Goal: Task Accomplishment & Management: Manage account settings

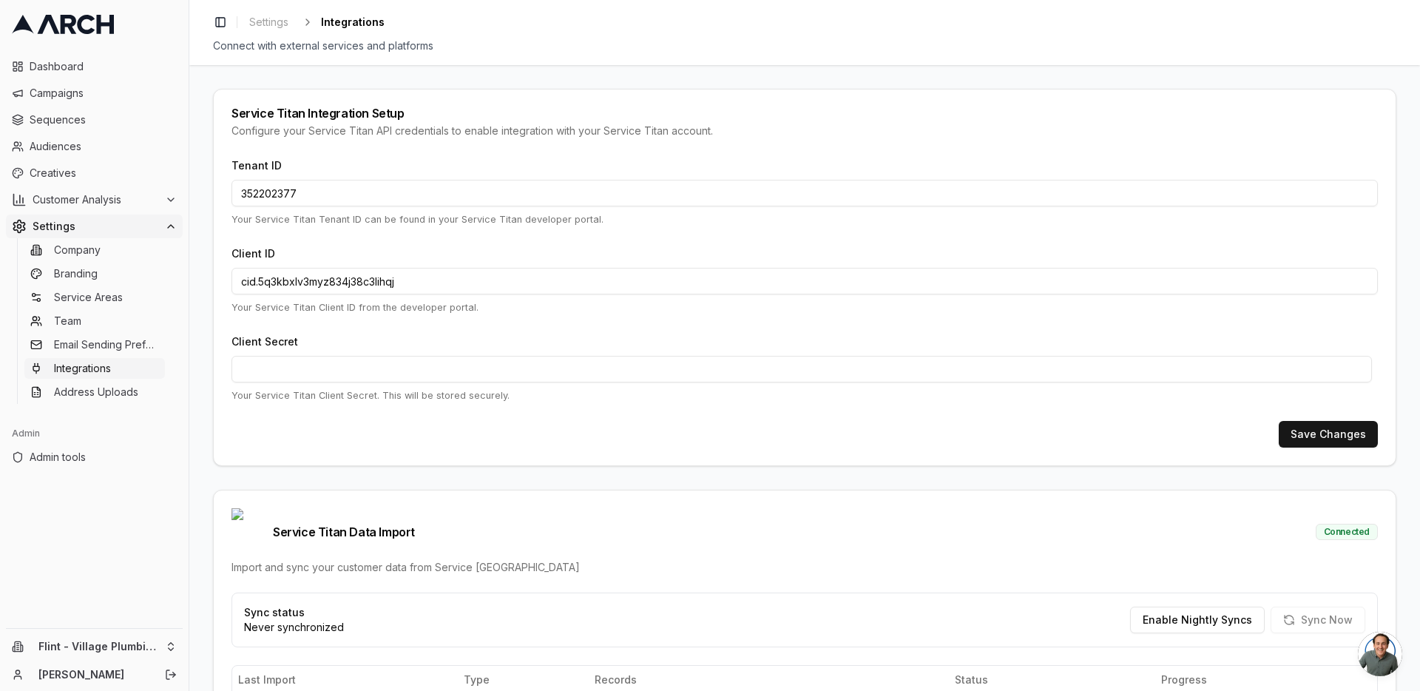
scroll to position [379, 0]
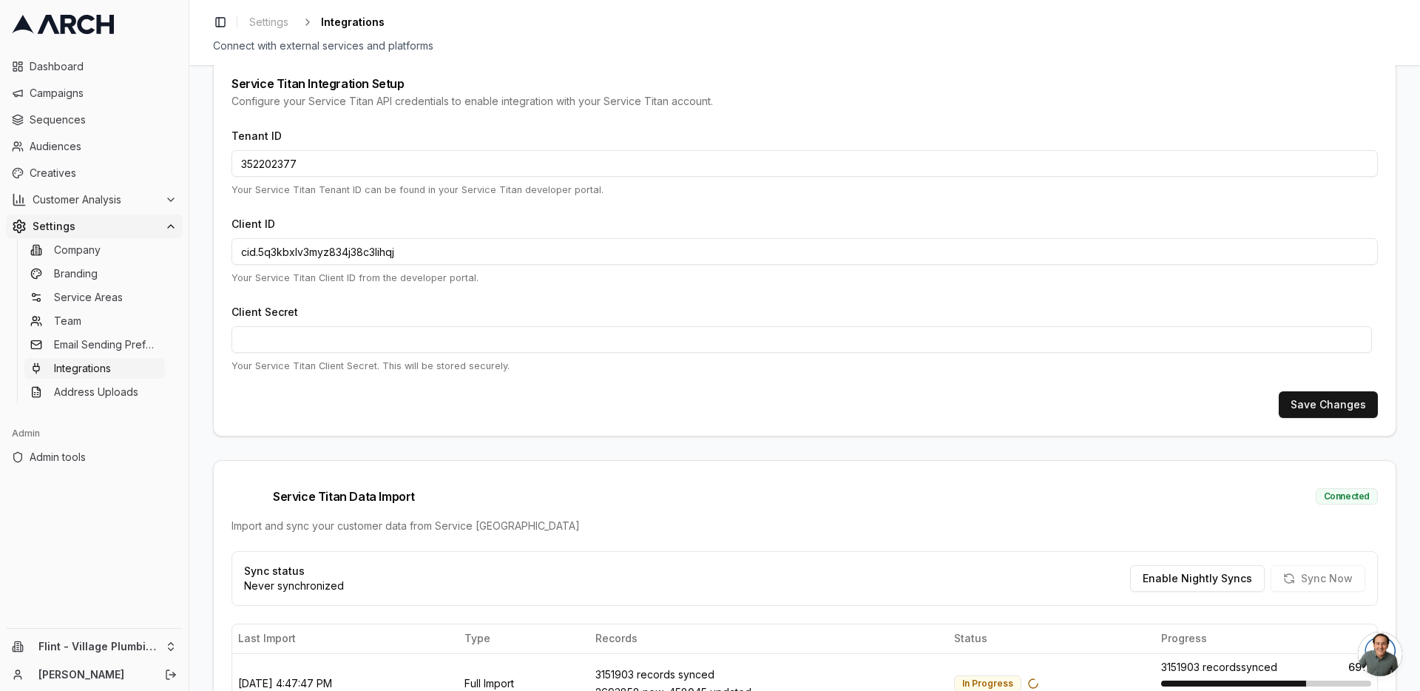
scroll to position [188, 0]
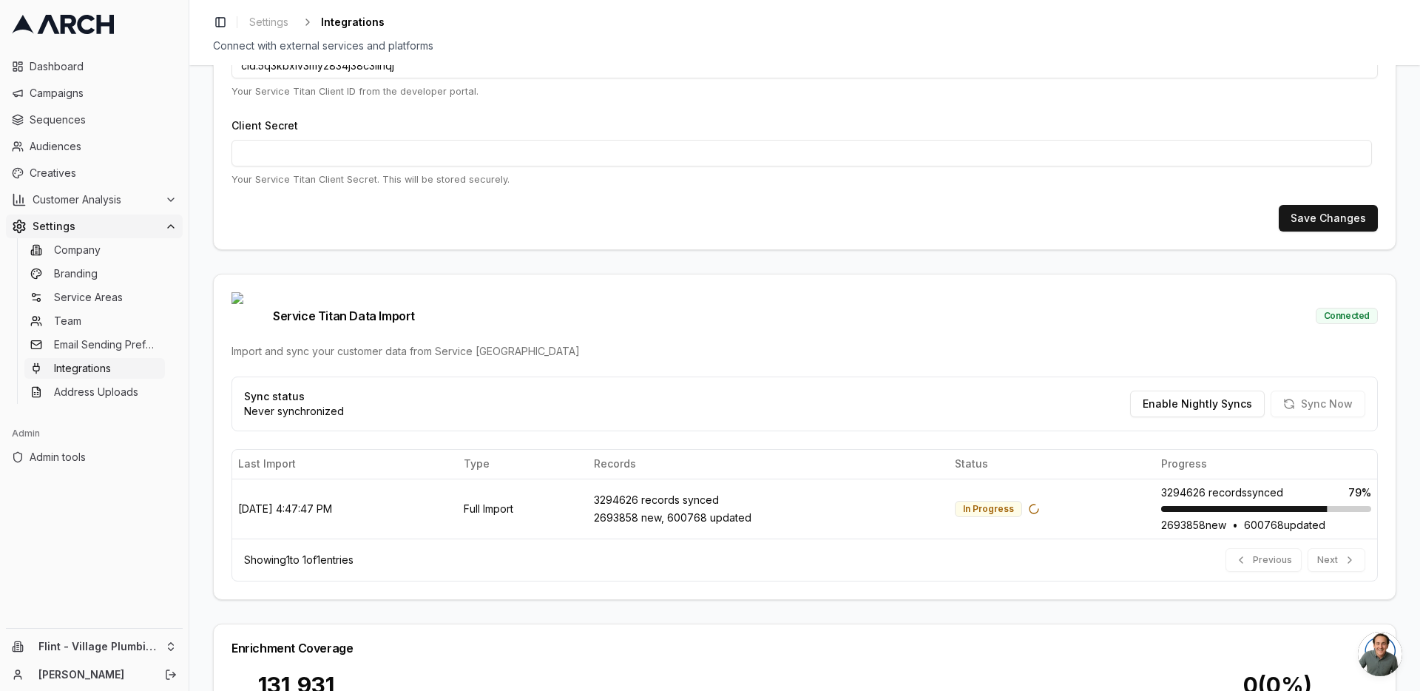
scroll to position [251, 0]
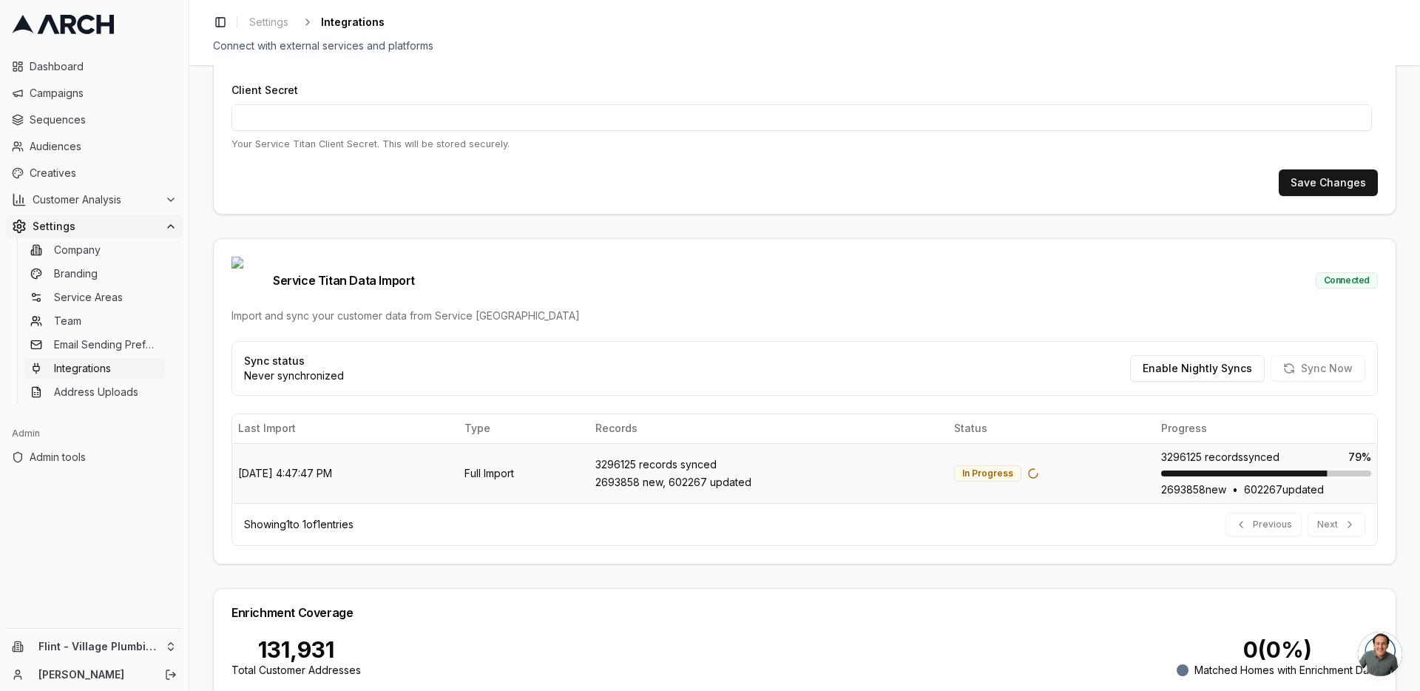
click at [649, 457] on div "3296125 records synced" at bounding box center [768, 464] width 347 height 15
drag, startPoint x: 649, startPoint y: 442, endPoint x: 633, endPoint y: 443, distance: 16.3
click at [633, 457] on div "3296125 records synced" at bounding box center [768, 464] width 347 height 15
drag, startPoint x: 649, startPoint y: 439, endPoint x: 633, endPoint y: 440, distance: 15.5
click at [633, 457] on div "3296159 records synced" at bounding box center [769, 464] width 343 height 15
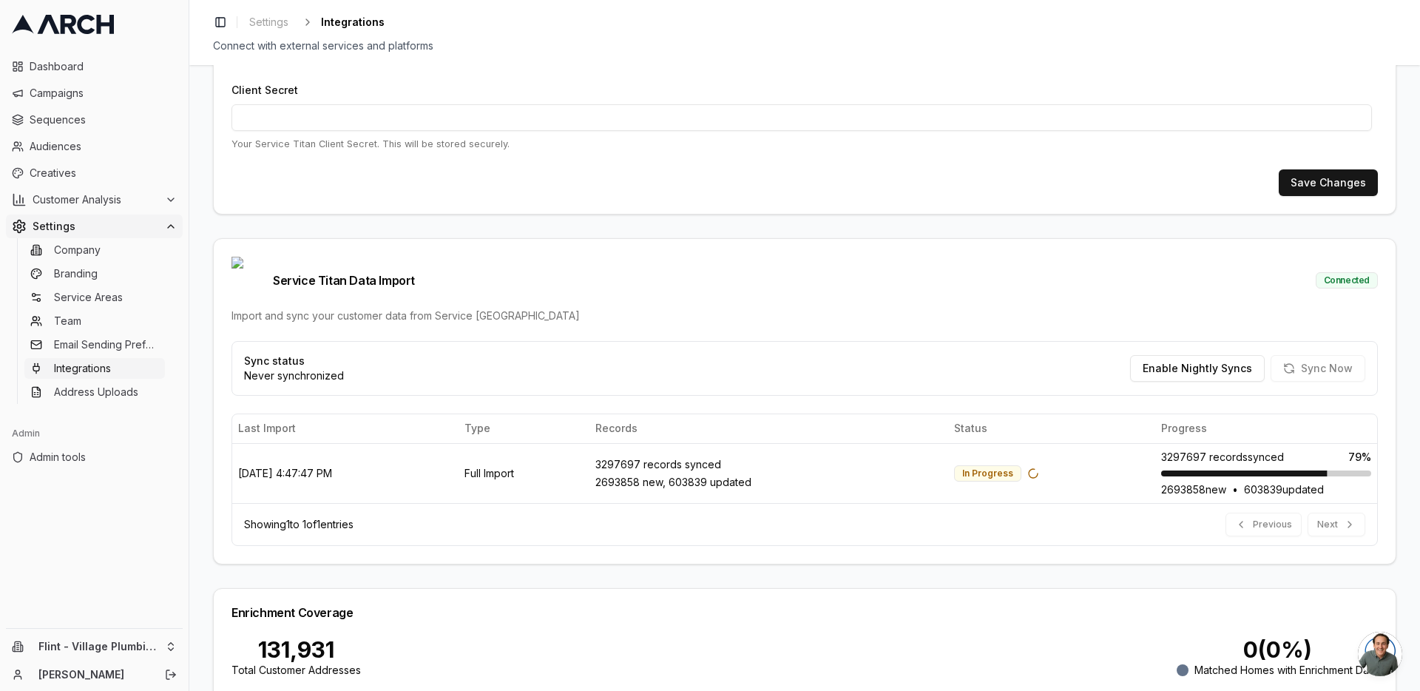
click at [204, 453] on div "Service Titan Integration Setup Configure your Service Titan API credentials to…" at bounding box center [804, 378] width 1231 height 626
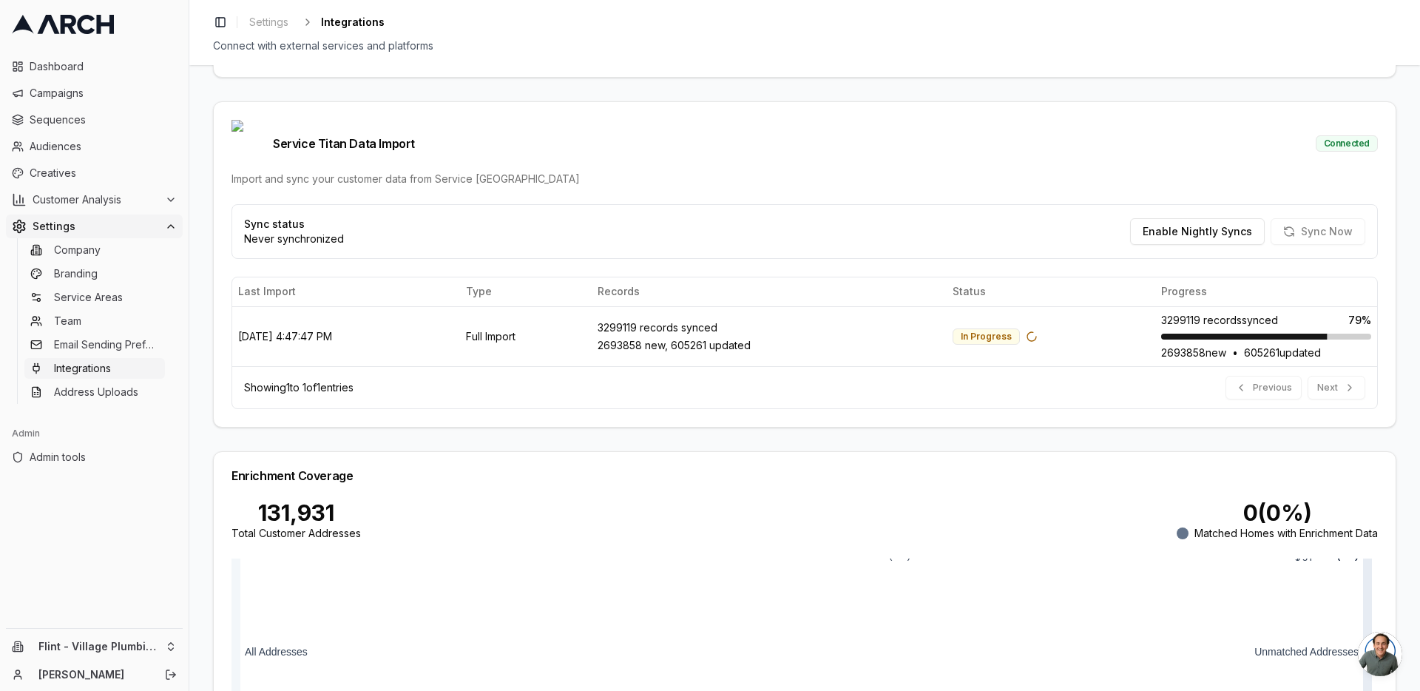
scroll to position [505, 0]
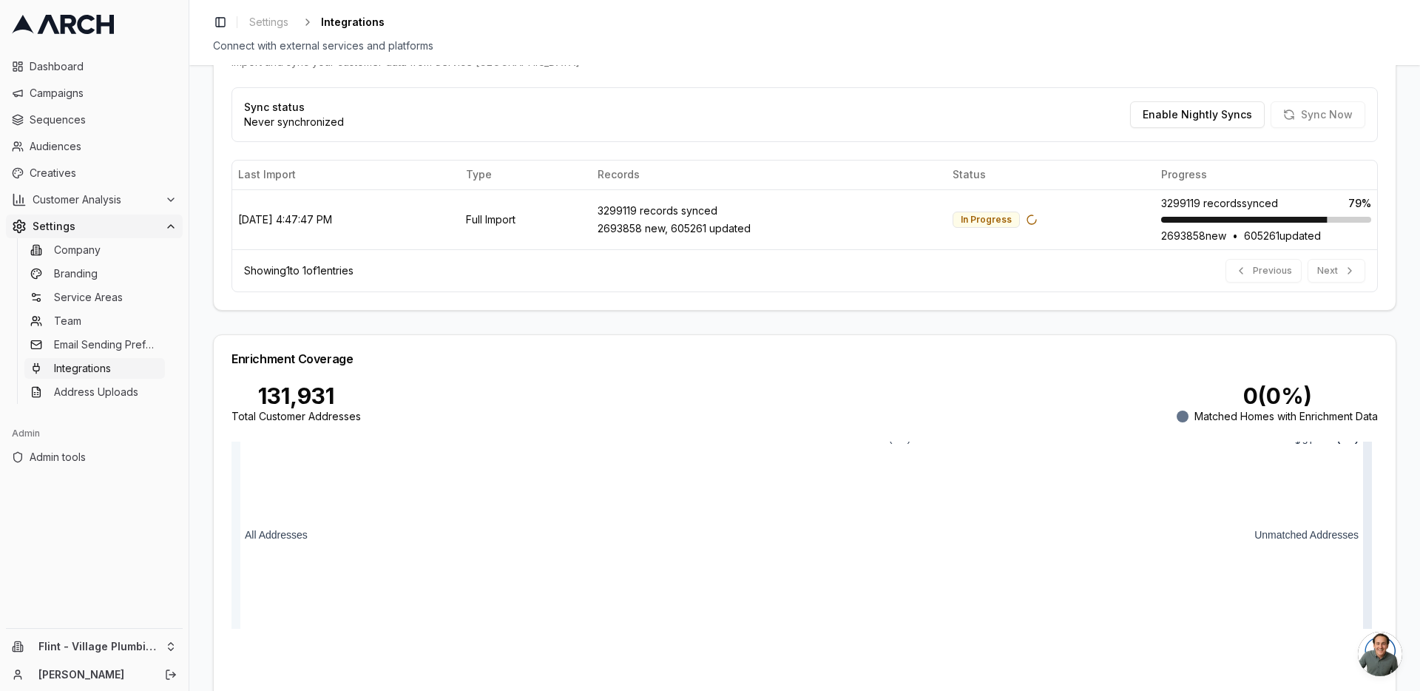
click at [194, 527] on div "Service Titan Integration Setup Configure your Service Titan API credentials to…" at bounding box center [804, 378] width 1231 height 626
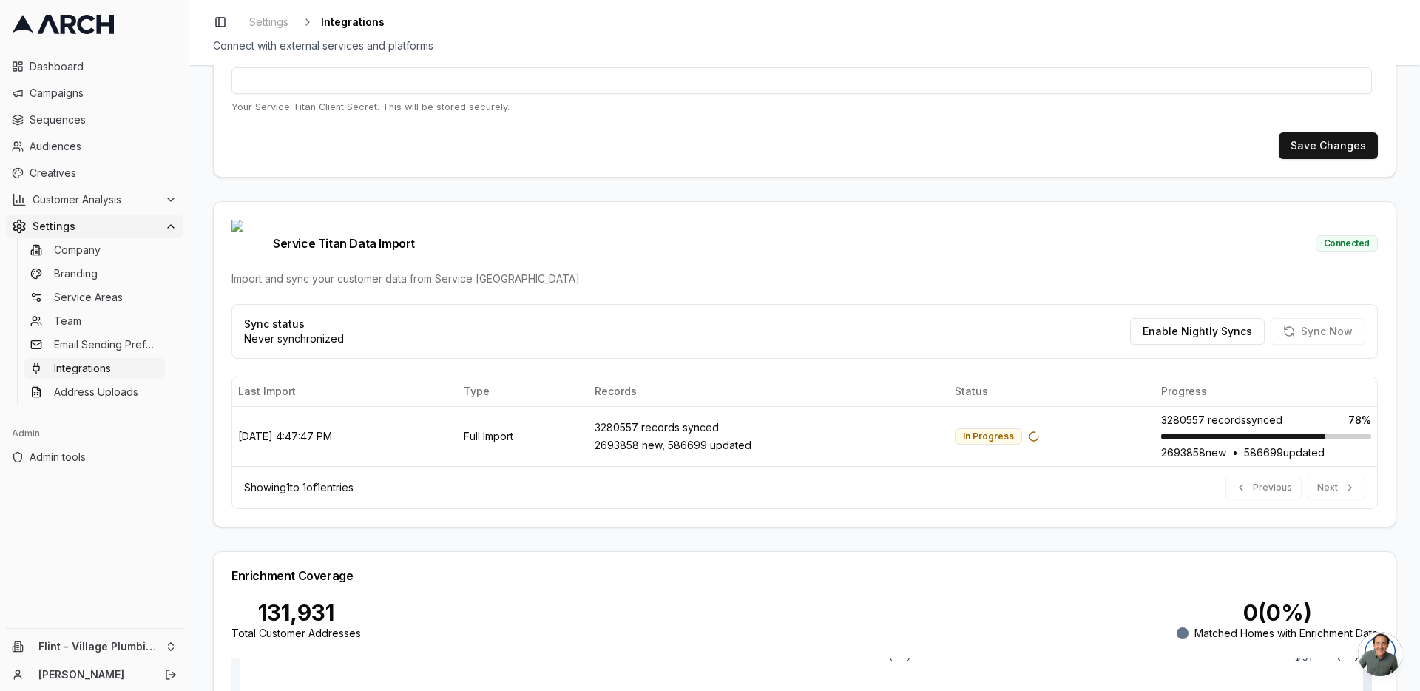
scroll to position [55, 0]
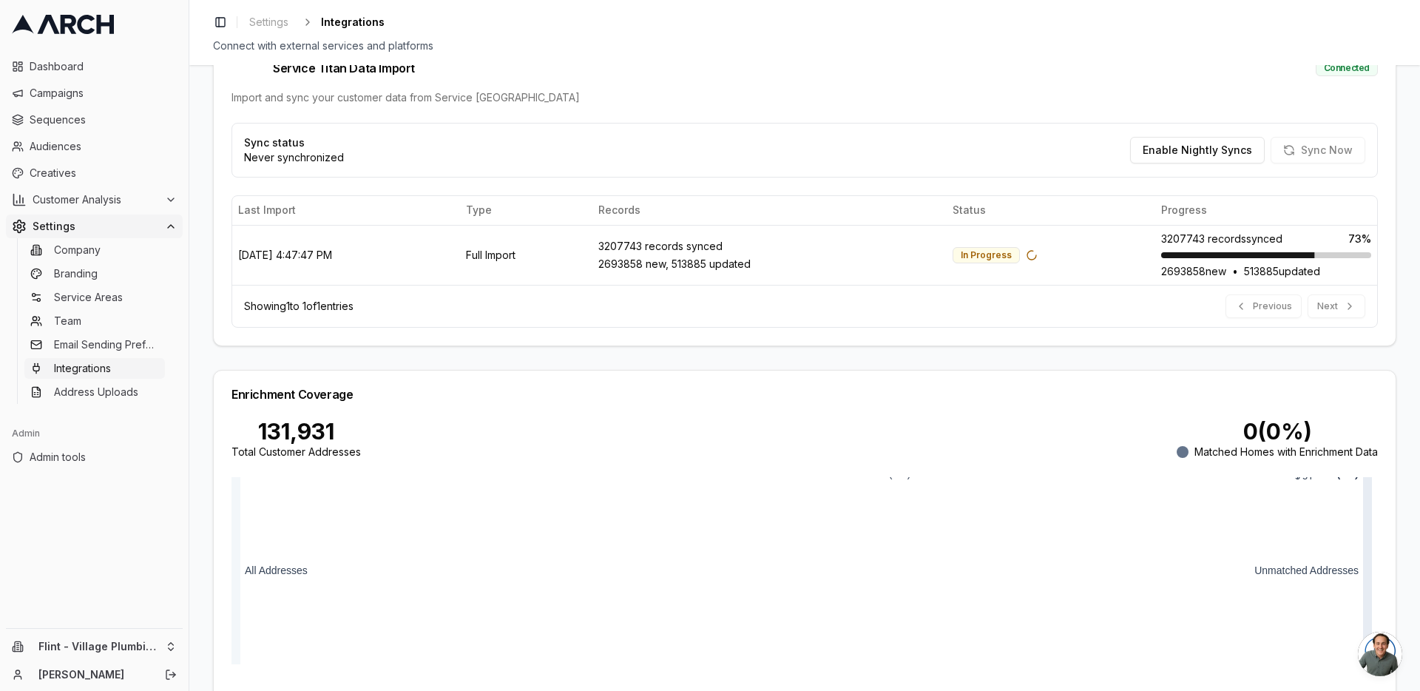
scroll to position [458, 0]
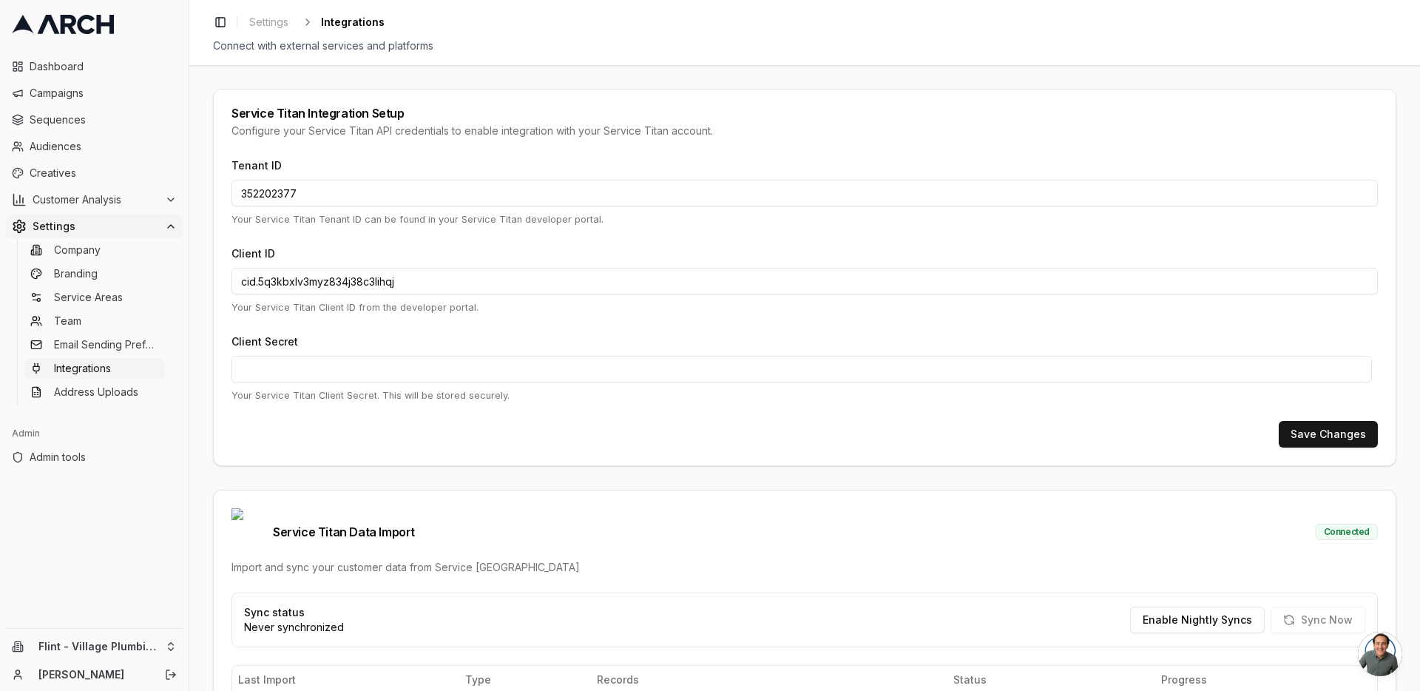
click at [201, 441] on div "Service Titan Integration Setup Configure your Service Titan API credentials to…" at bounding box center [804, 378] width 1231 height 626
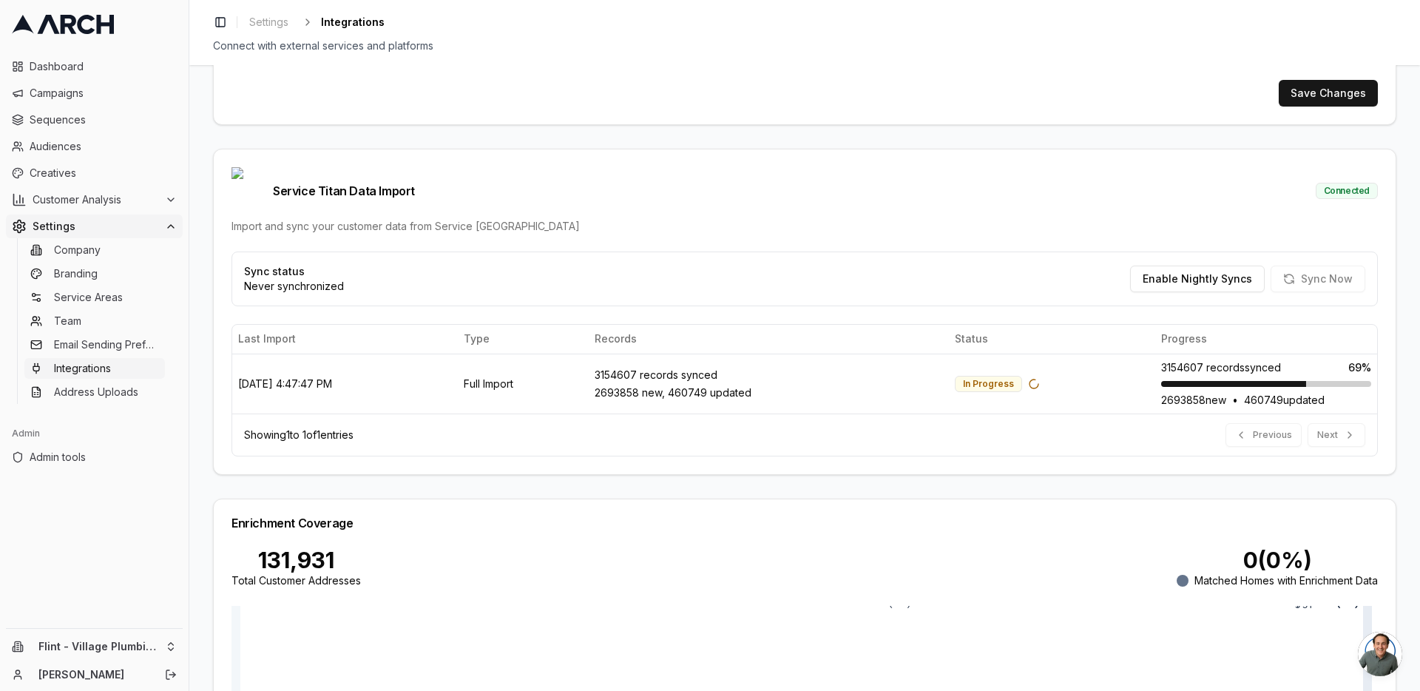
scroll to position [305, 0]
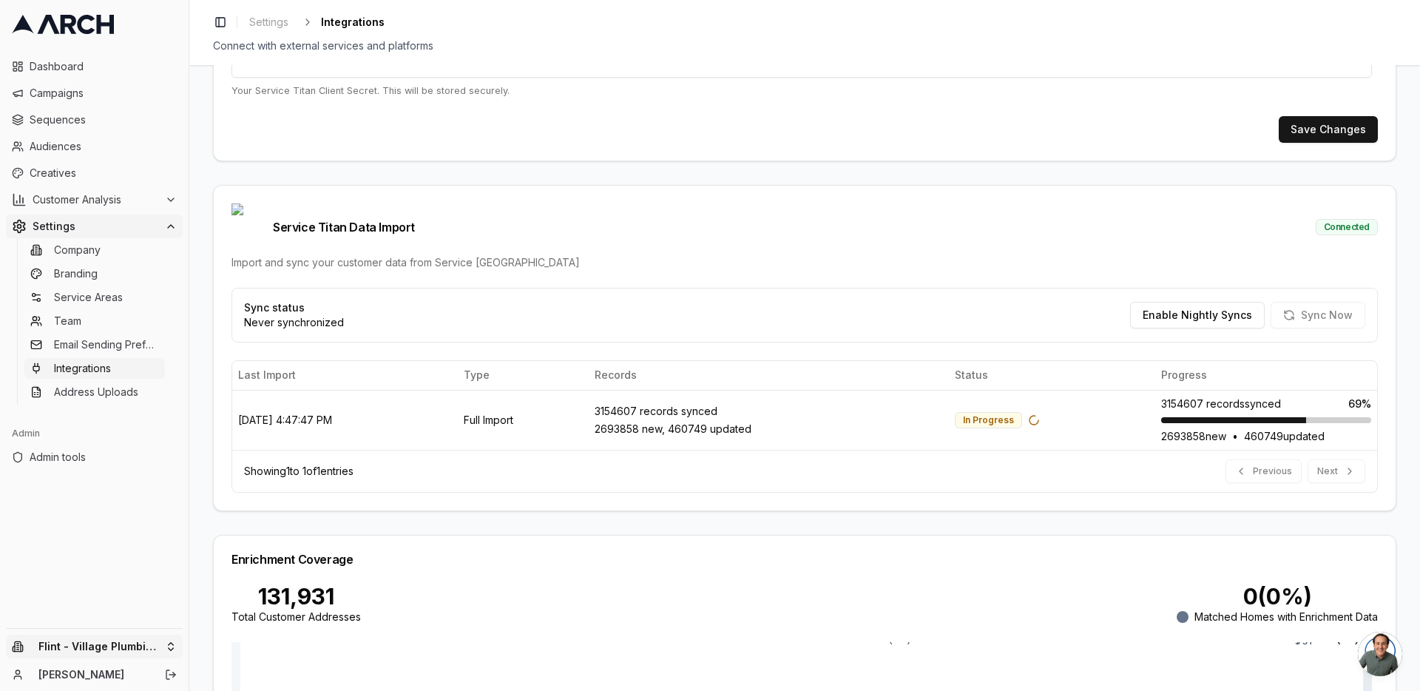
click at [169, 643] on html "Dashboard Campaigns Sequences Audiences Creatives Customer Analysis Settings Co…" at bounding box center [710, 345] width 1420 height 691
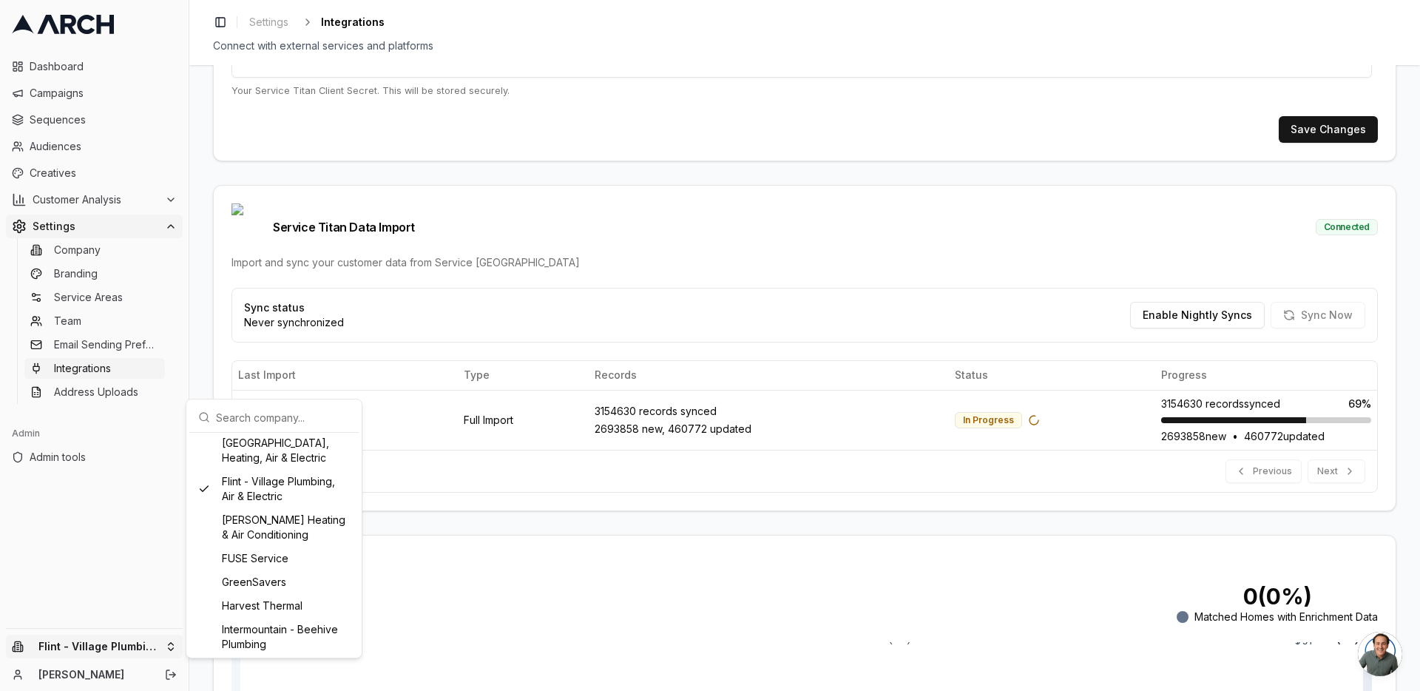
scroll to position [836, 0]
click at [228, 555] on div "Flint - Wolfer's Heating & Air Conditioning" at bounding box center [273, 535] width 163 height 38
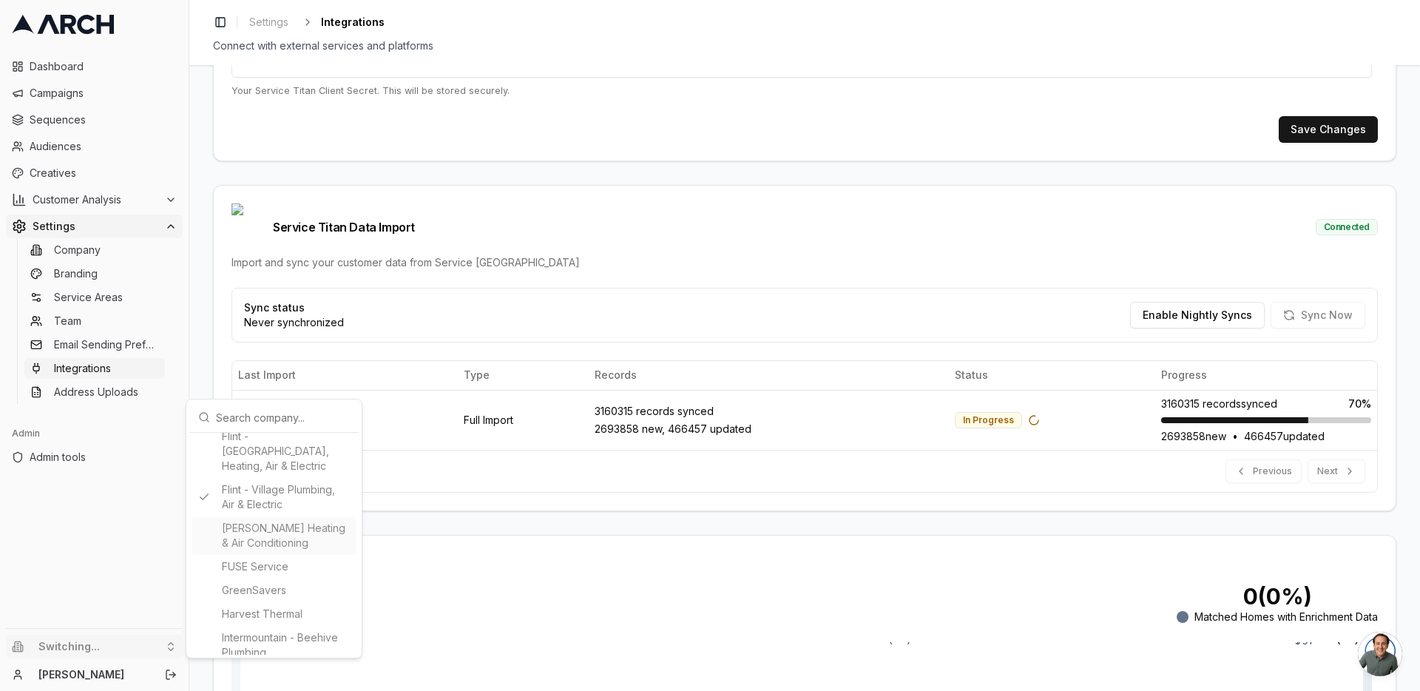
type input "727413313"
type input "cid.1bcvke7e9j07hbkctu4xhaqpx"
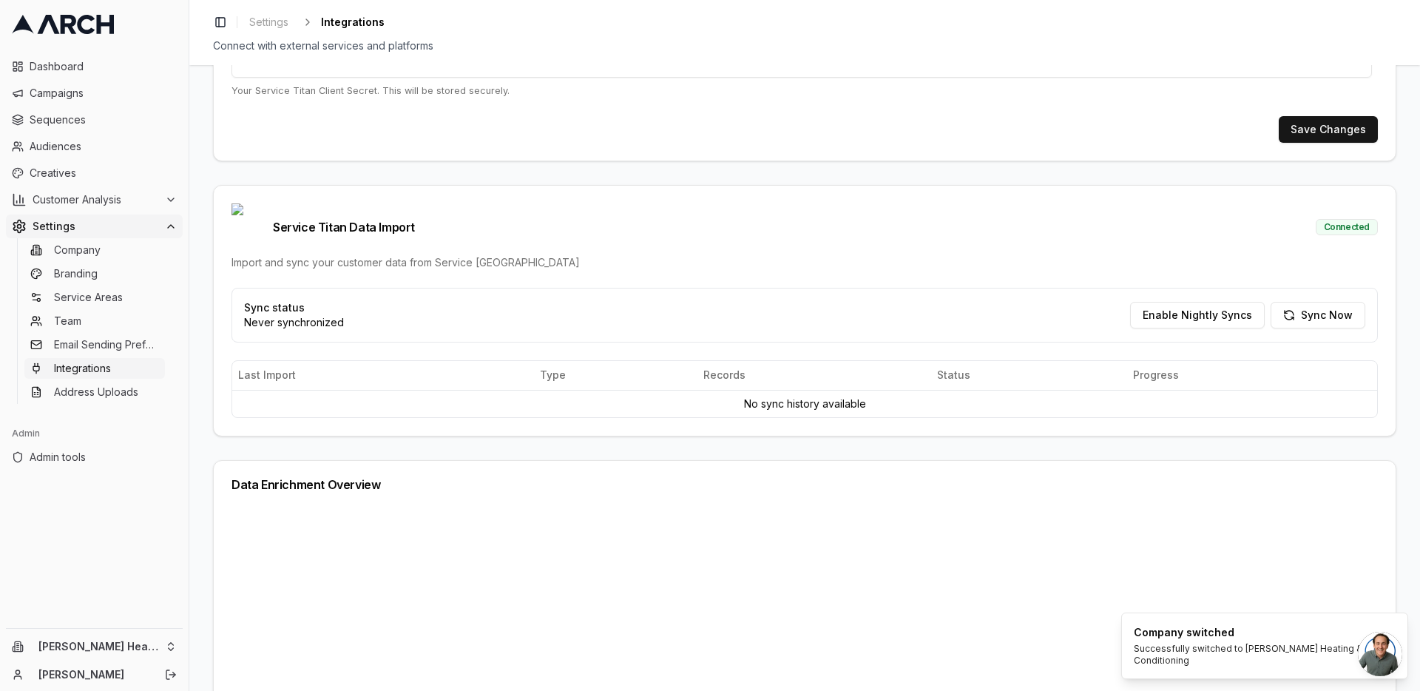
click at [199, 327] on div "Service Titan Integration Setup Configure your Service Titan API credentials to…" at bounding box center [804, 378] width 1231 height 626
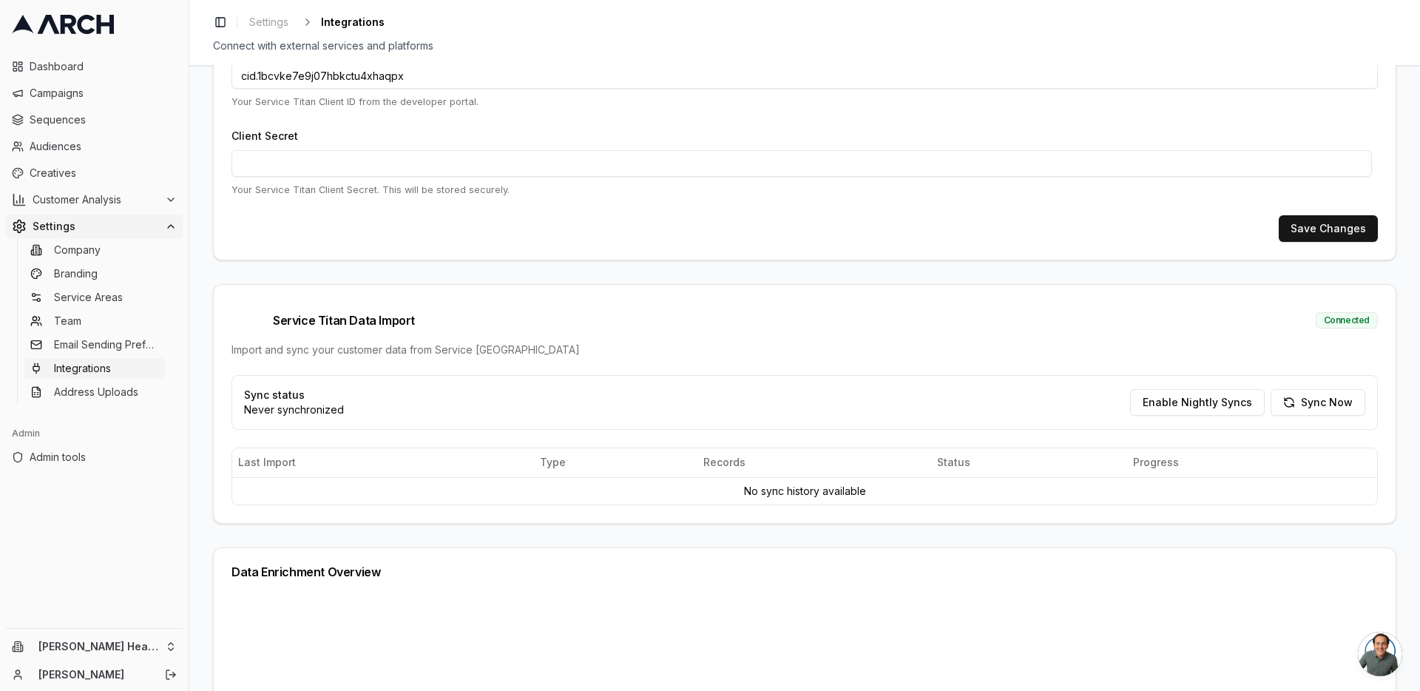
scroll to position [236, 0]
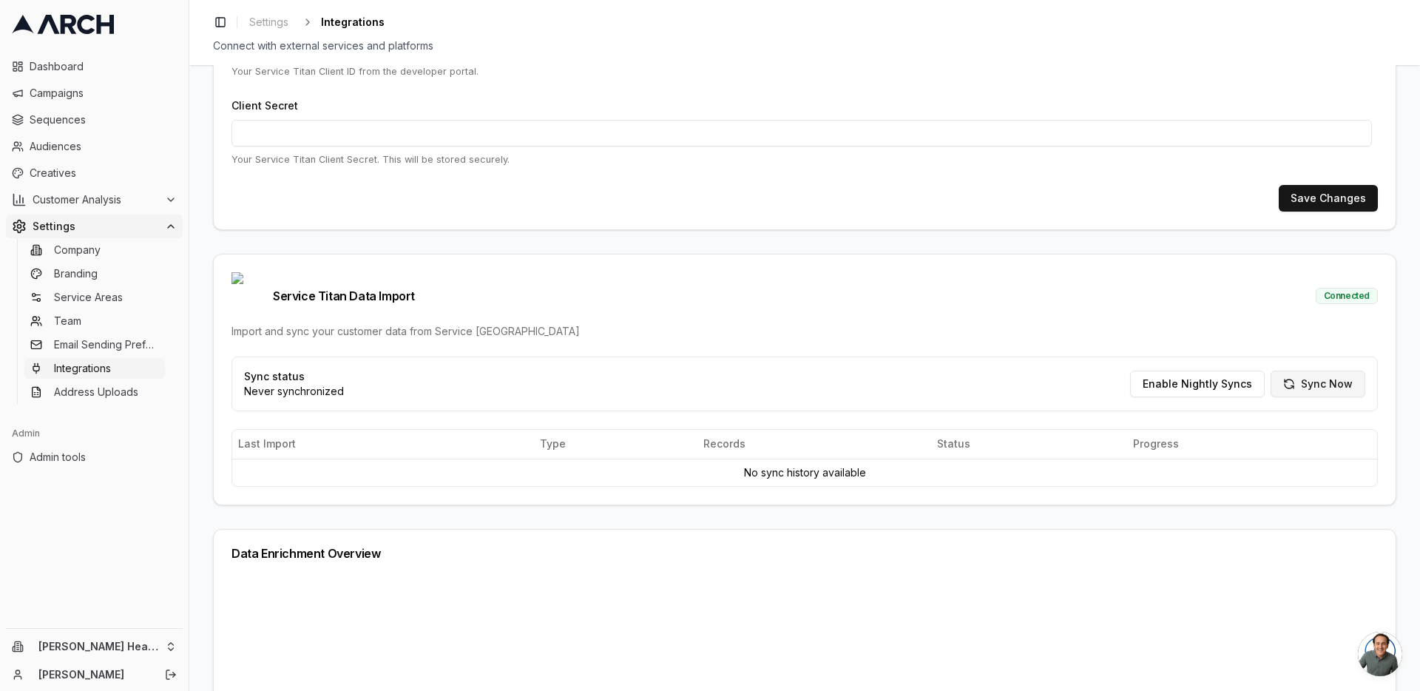
click at [1302, 370] on button "Sync Now" at bounding box center [1317, 383] width 95 height 27
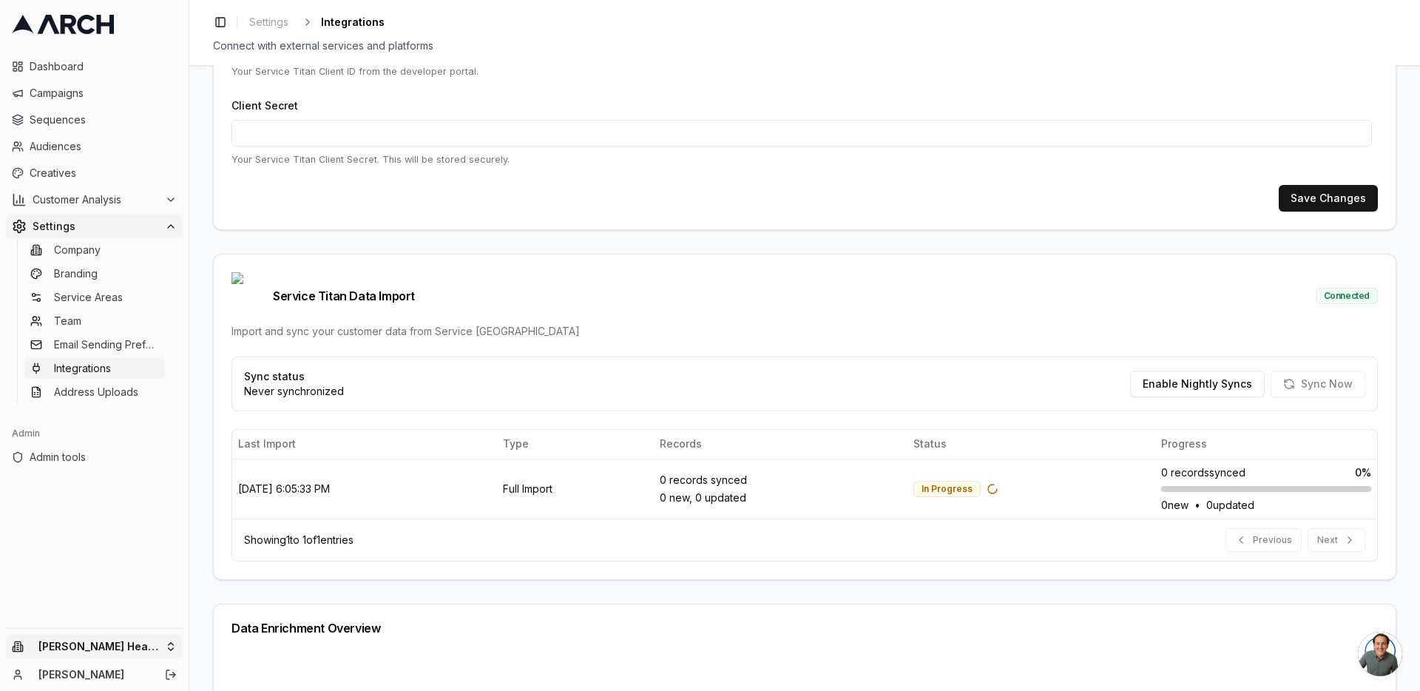
click at [169, 645] on html "Dashboard Campaigns Sequences Audiences Creatives Customer Analysis Settings Co…" at bounding box center [710, 345] width 1420 height 691
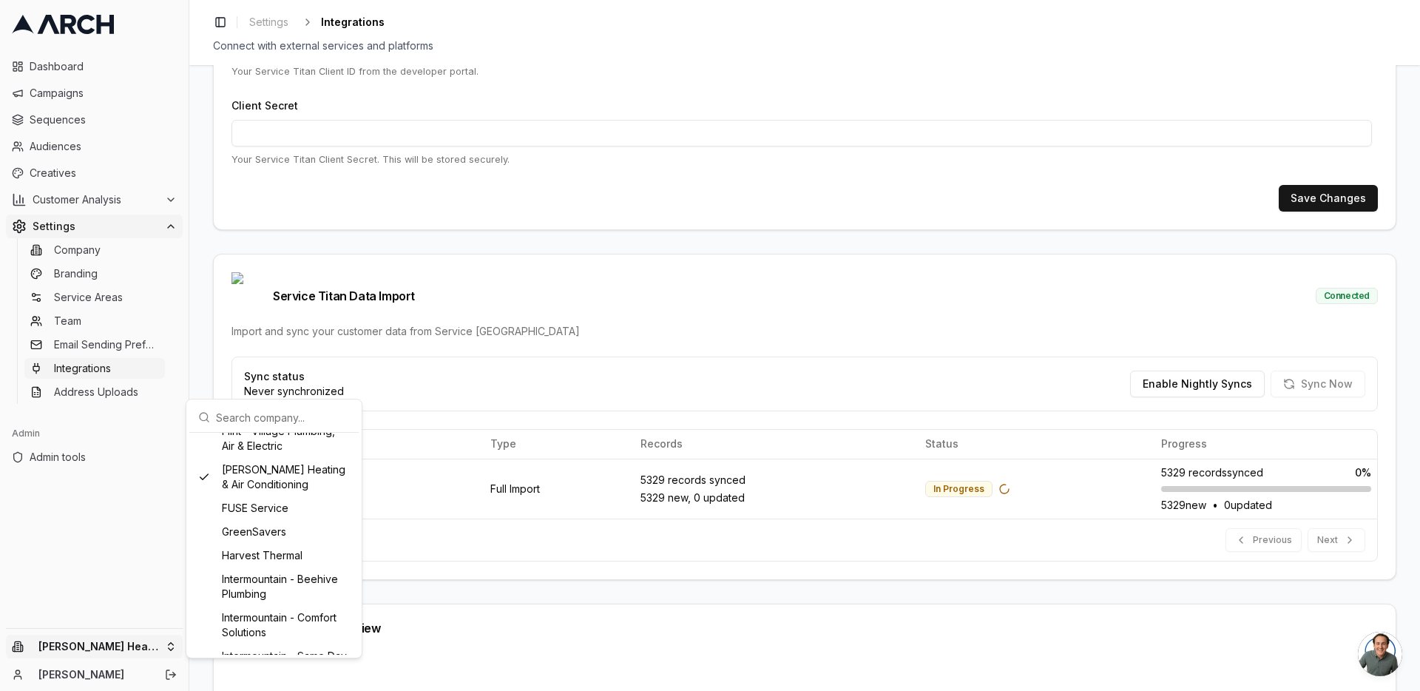
scroll to position [893, 0]
click at [249, 459] on div "Flint - Village Plumbing, Air & Electric" at bounding box center [273, 440] width 163 height 38
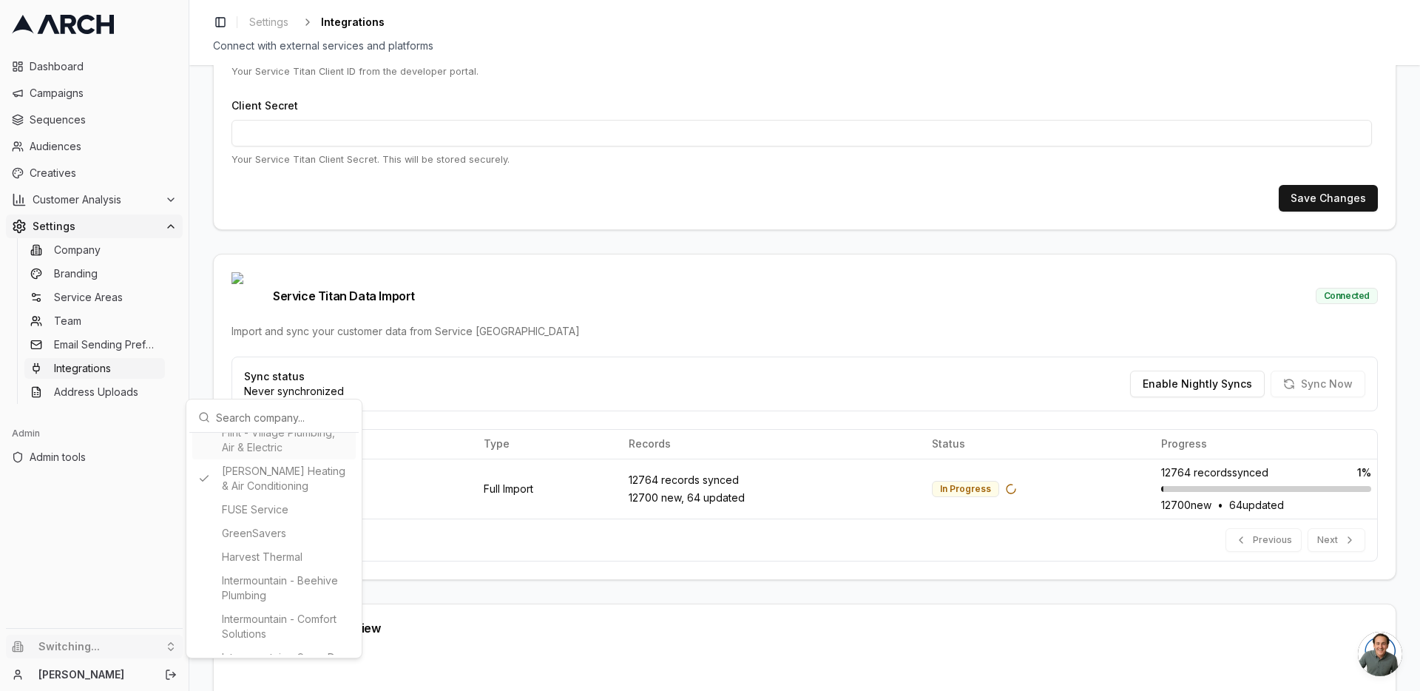
type input "352202377"
type input "cid.5q3kbxlv3myz834j38c3lihqj"
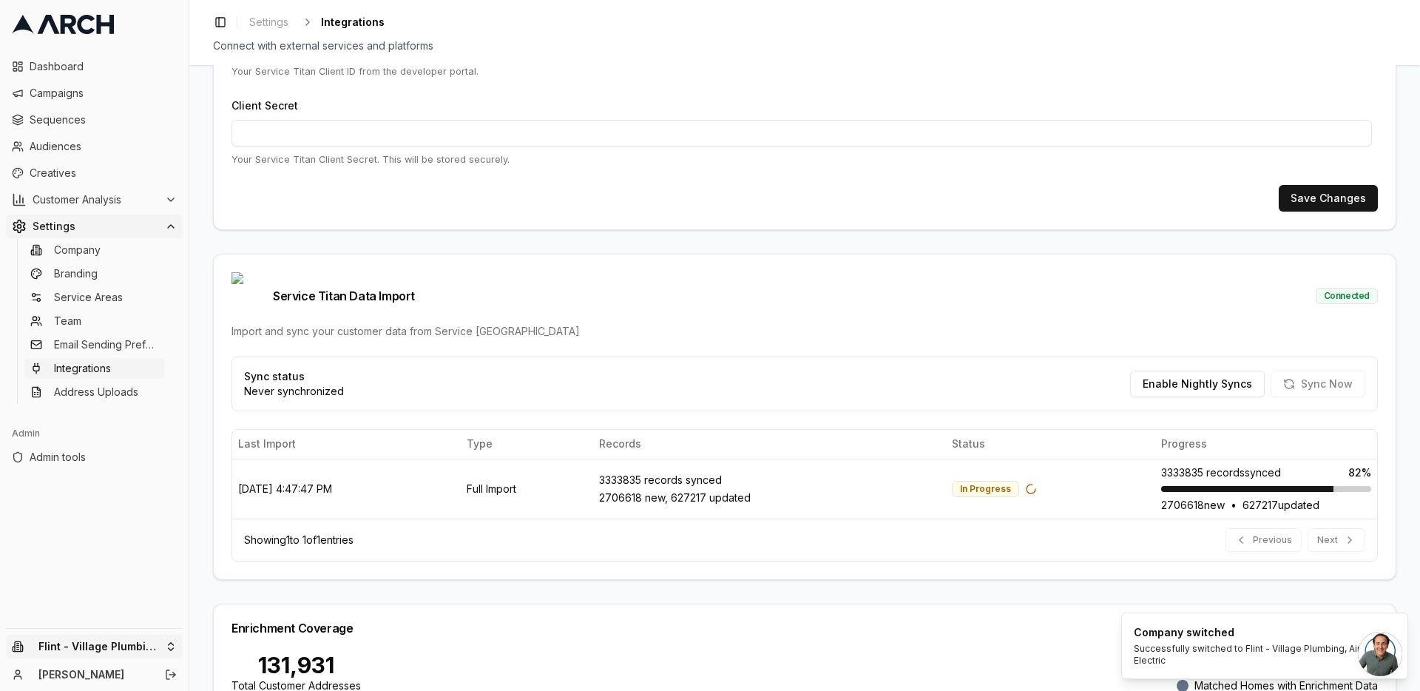
click at [148, 636] on html "Dashboard Campaigns Sequences Audiences Creatives Customer Analysis Settings Co…" at bounding box center [710, 345] width 1420 height 691
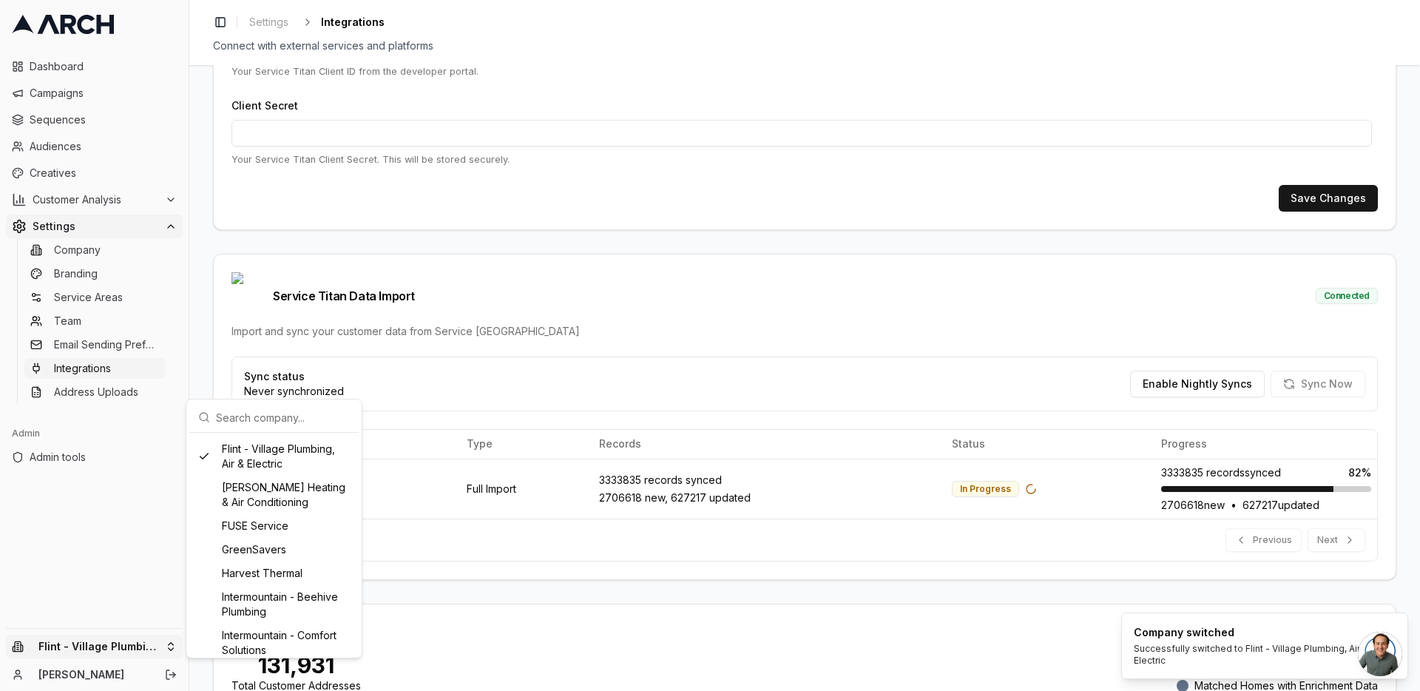
scroll to position [878, 0]
click at [259, 513] on div "Flint - Wolfer's Heating & Air Conditioning" at bounding box center [273, 494] width 163 height 38
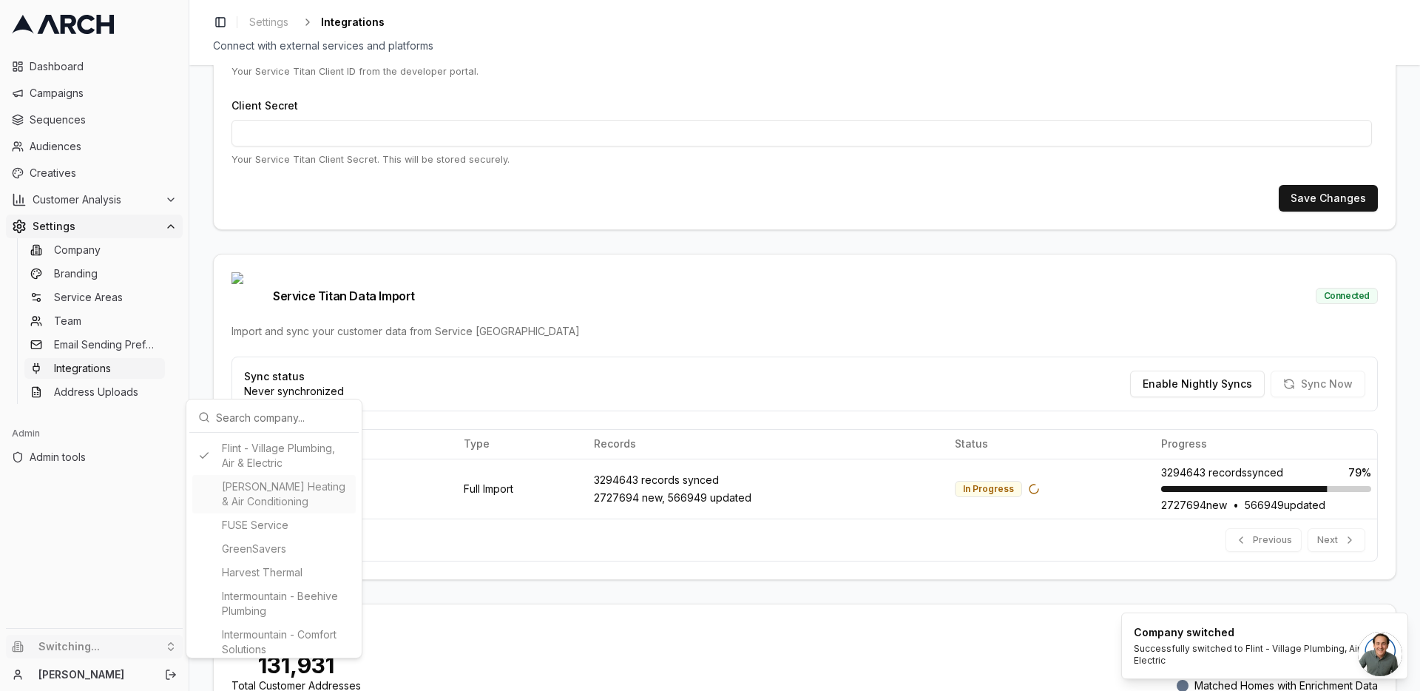
type input "727413313"
type input "cid.1bcvke7e9j07hbkctu4xhaqpx"
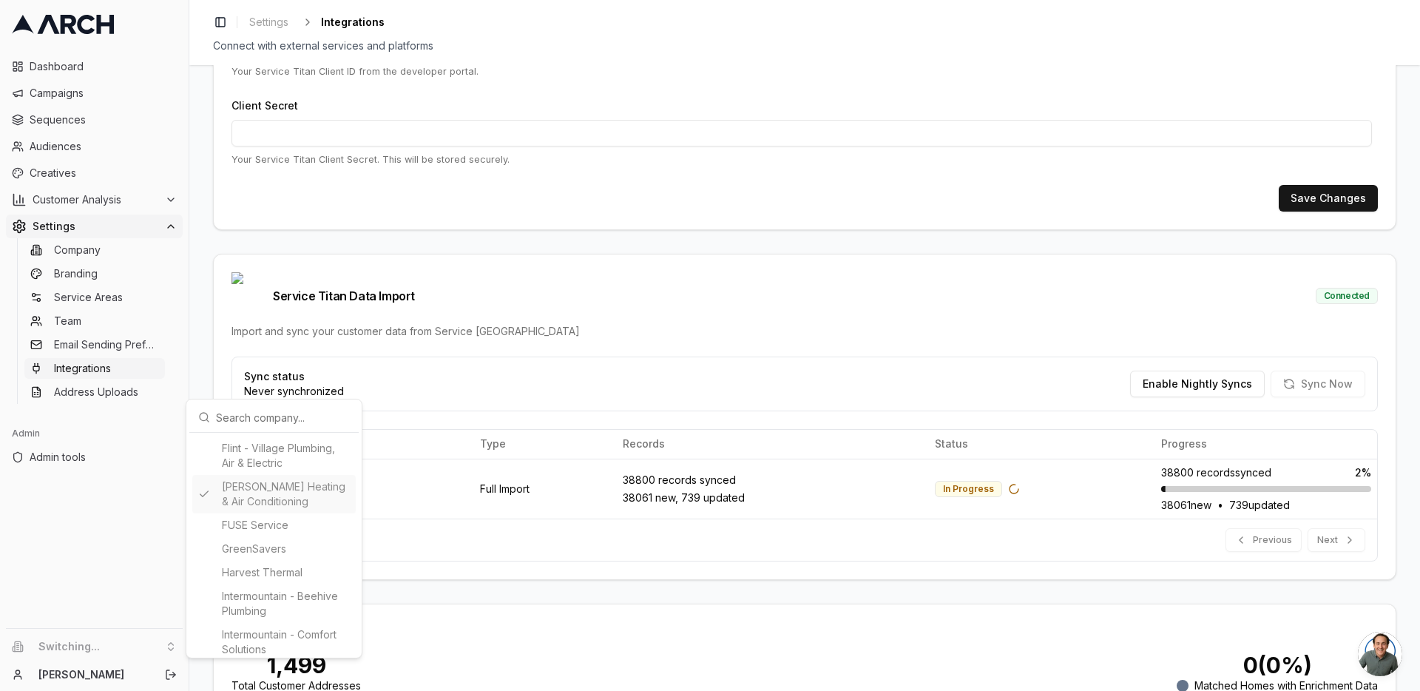
click at [203, 380] on html "Dashboard Campaigns Sequences Audiences Creatives Customer Analysis Settings Co…" at bounding box center [710, 345] width 1420 height 691
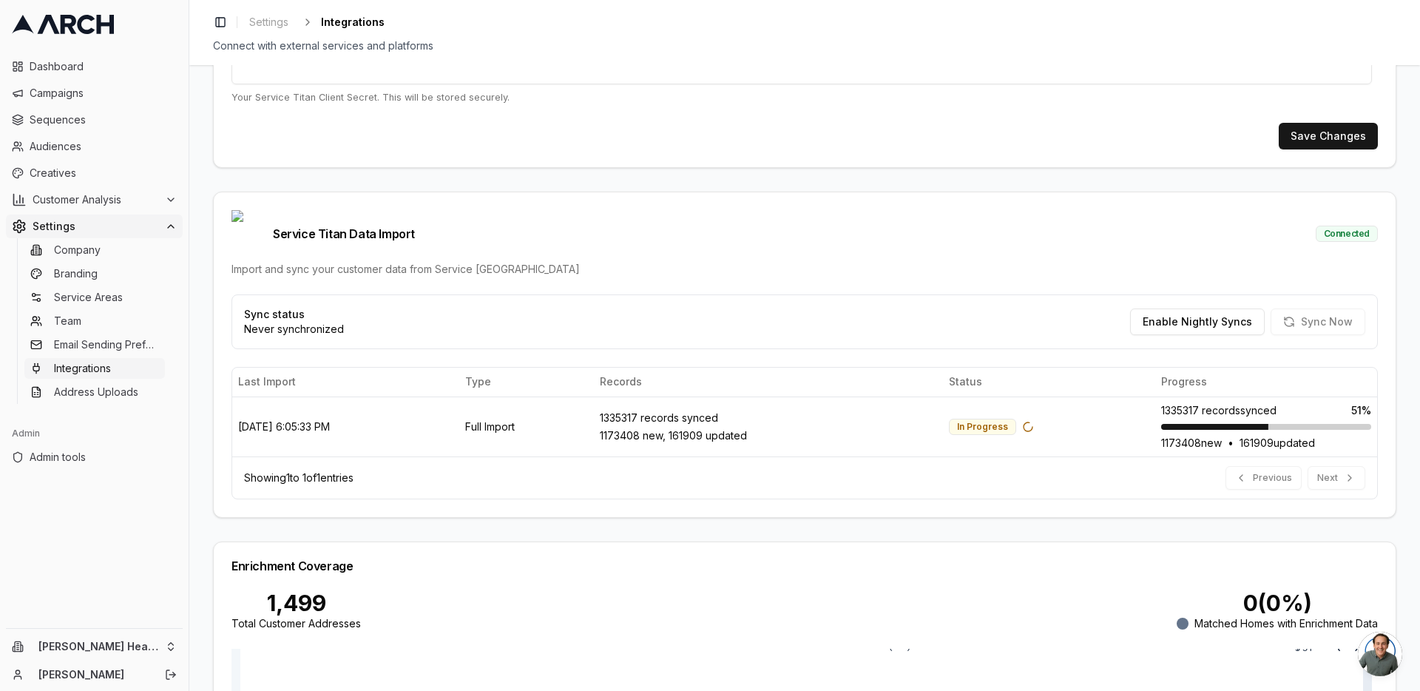
scroll to position [413, 0]
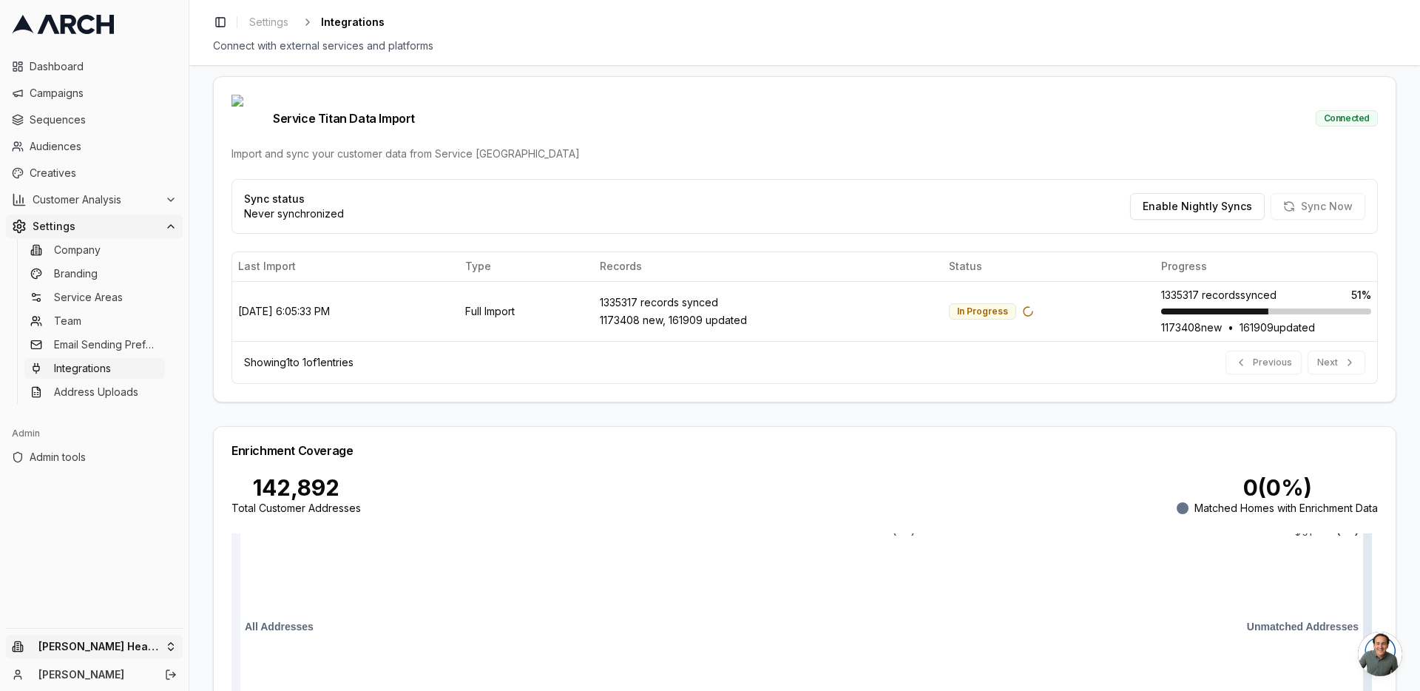
click at [155, 645] on html "Dashboard Campaigns Sequences Audiences Creatives Customer Analysis Settings Co…" at bounding box center [710, 345] width 1420 height 691
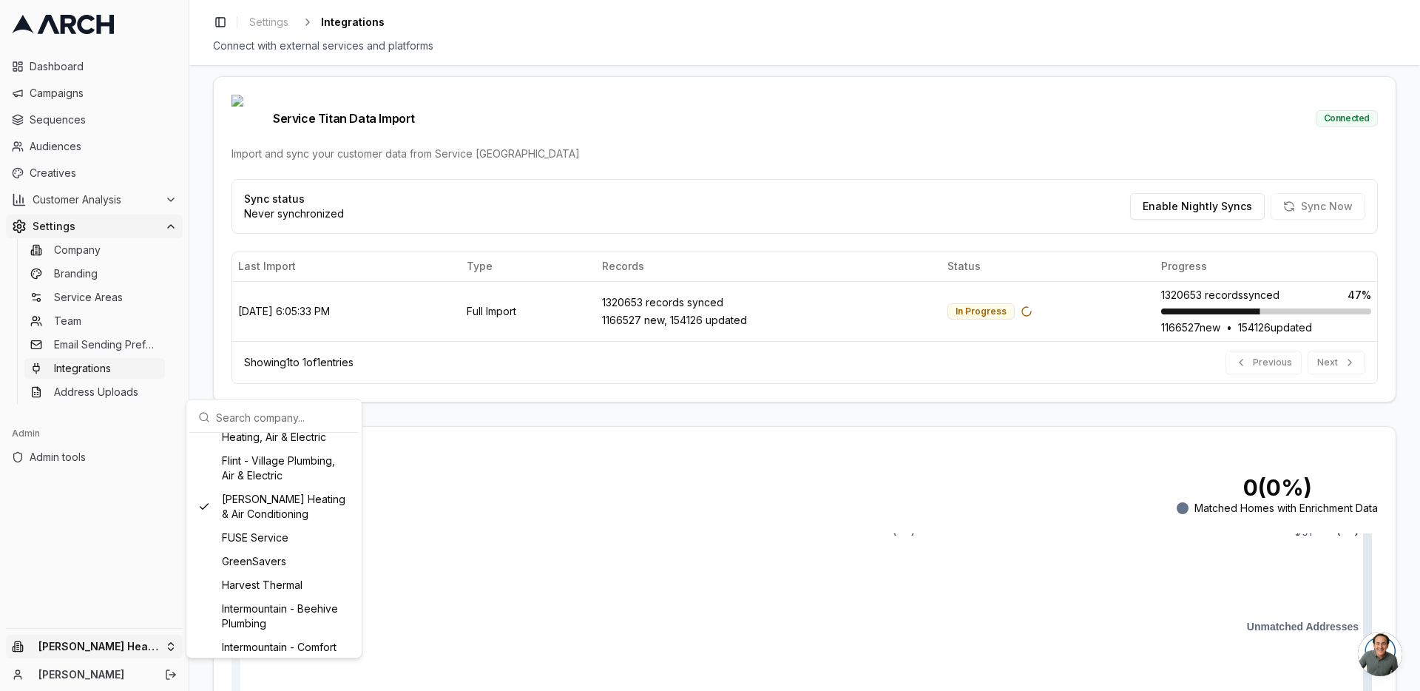
scroll to position [872, 0]
click at [252, 481] on div "Flint - Village Plumbing, Air & Electric" at bounding box center [273, 461] width 163 height 38
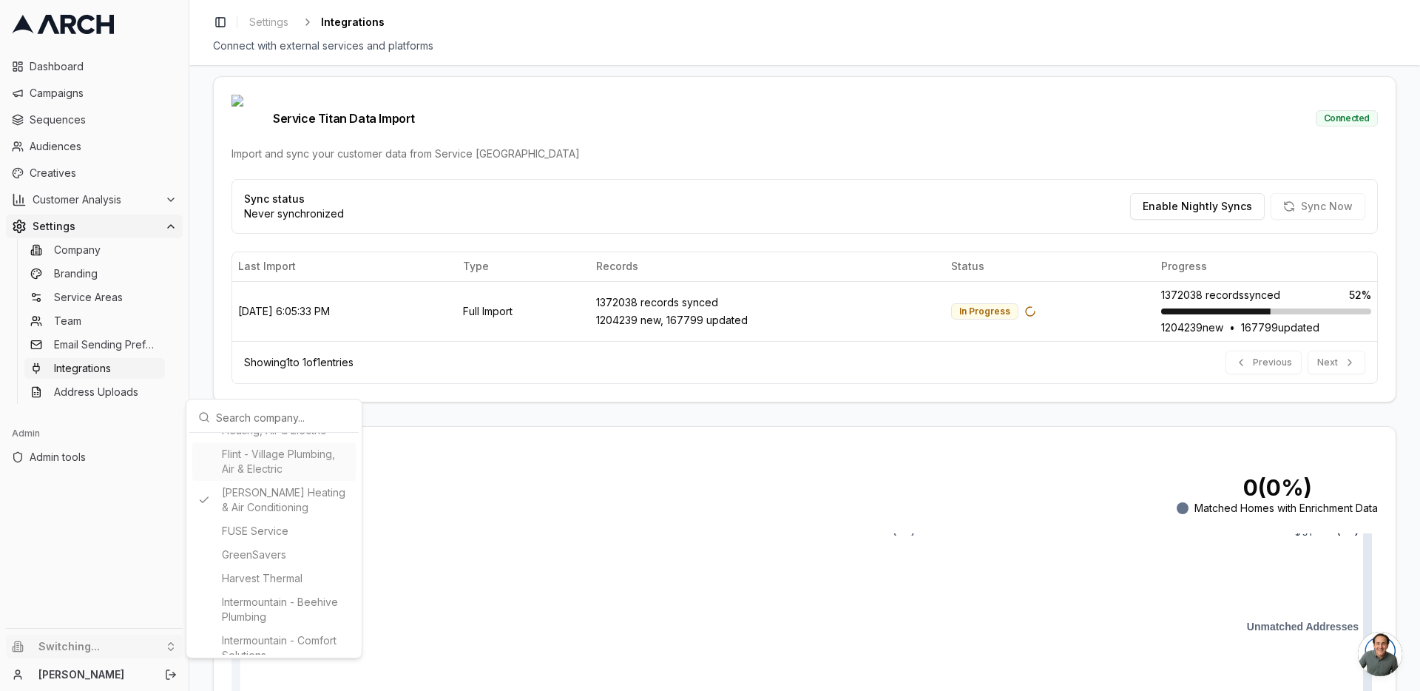
type input "352202377"
type input "cid.5q3kbxlv3myz834j38c3lihqj"
click at [201, 311] on html "Dashboard Campaigns Sequences Audiences Creatives Customer Analysis Settings Co…" at bounding box center [710, 345] width 1420 height 691
